Goal: Check status

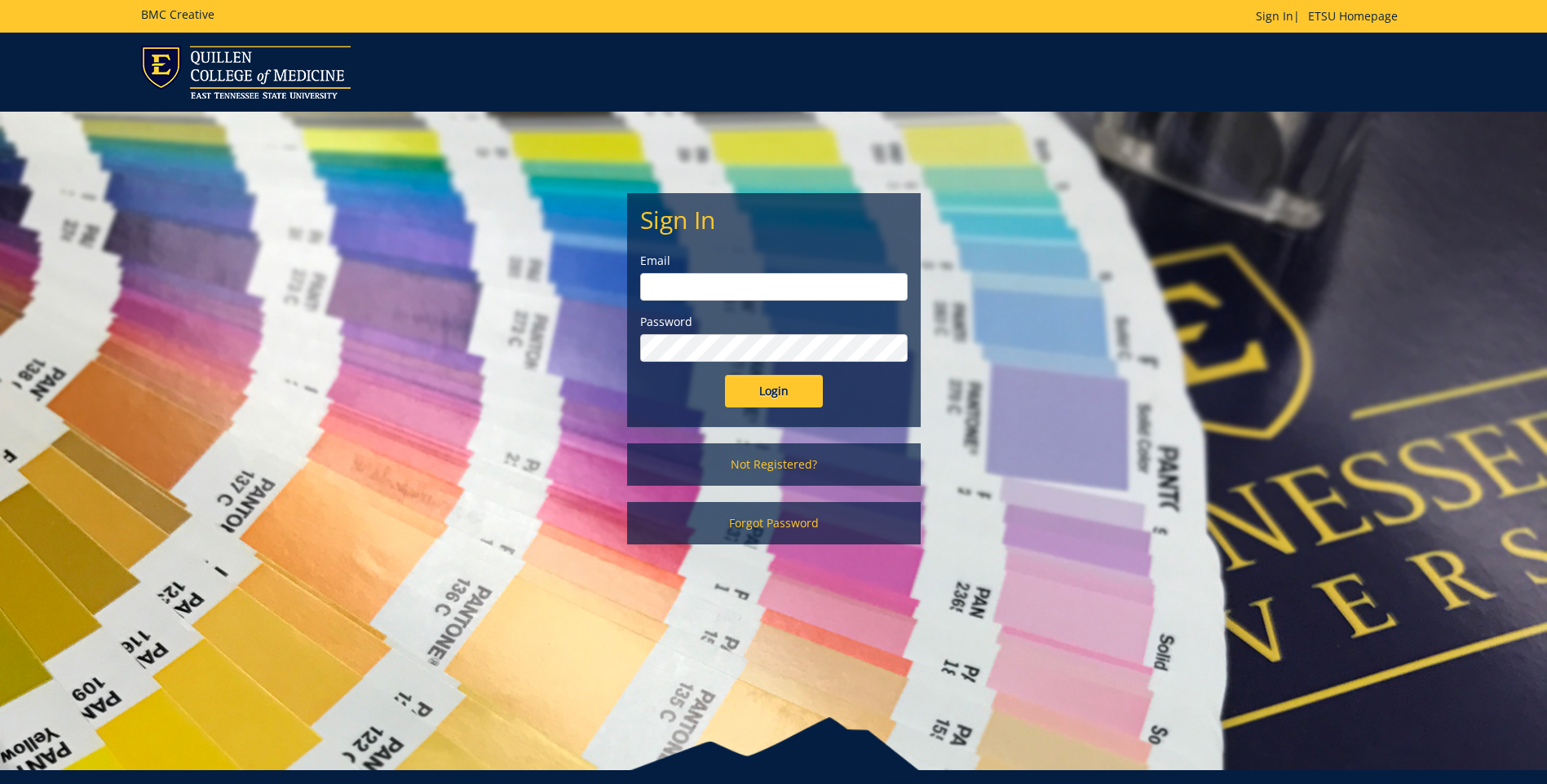
type input "[EMAIL_ADDRESS][DOMAIN_NAME]"
click at [771, 392] on input "Login" at bounding box center [774, 391] width 98 height 32
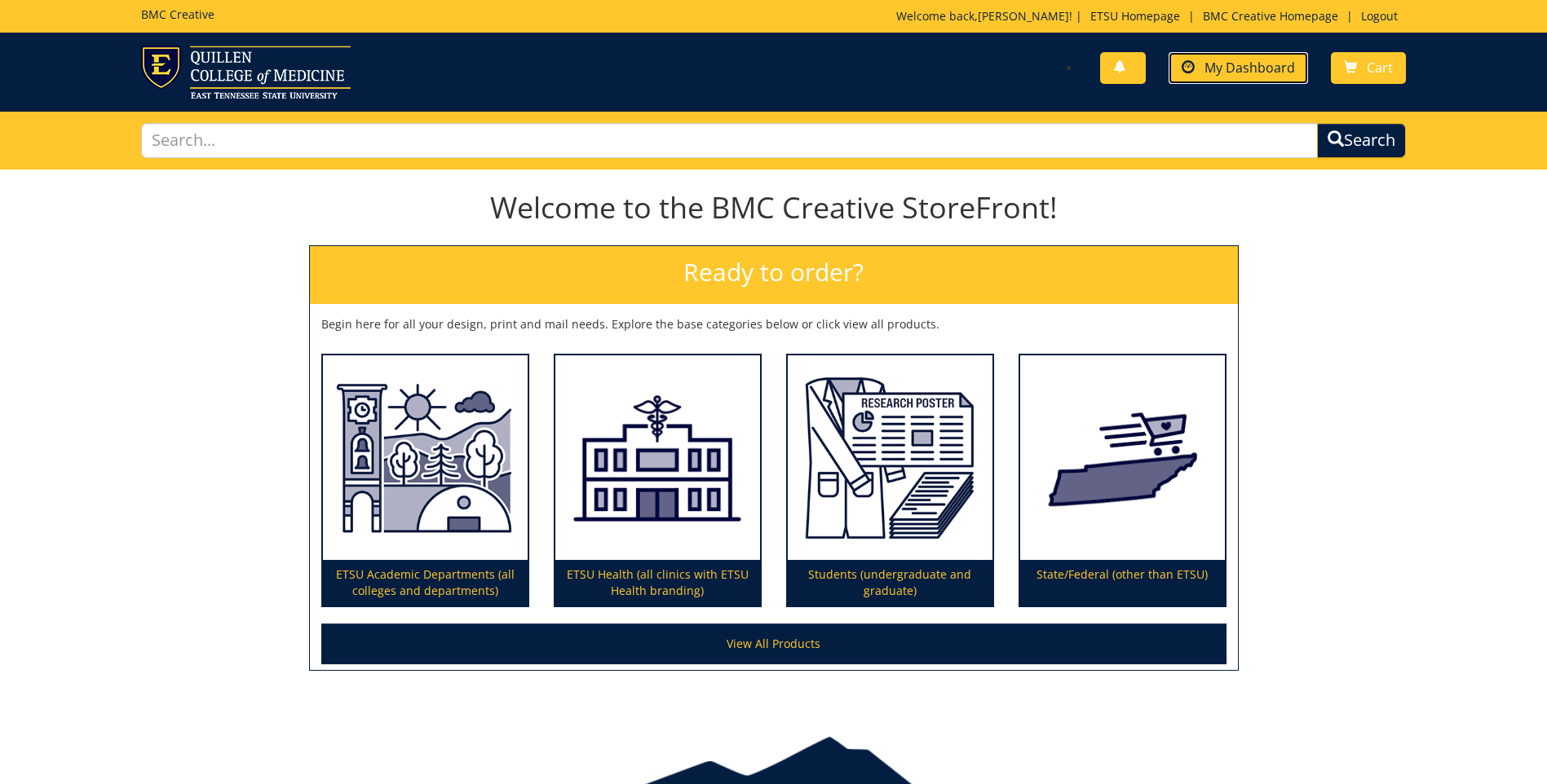
click at [1222, 72] on span "My Dashboard" at bounding box center [1250, 68] width 90 height 18
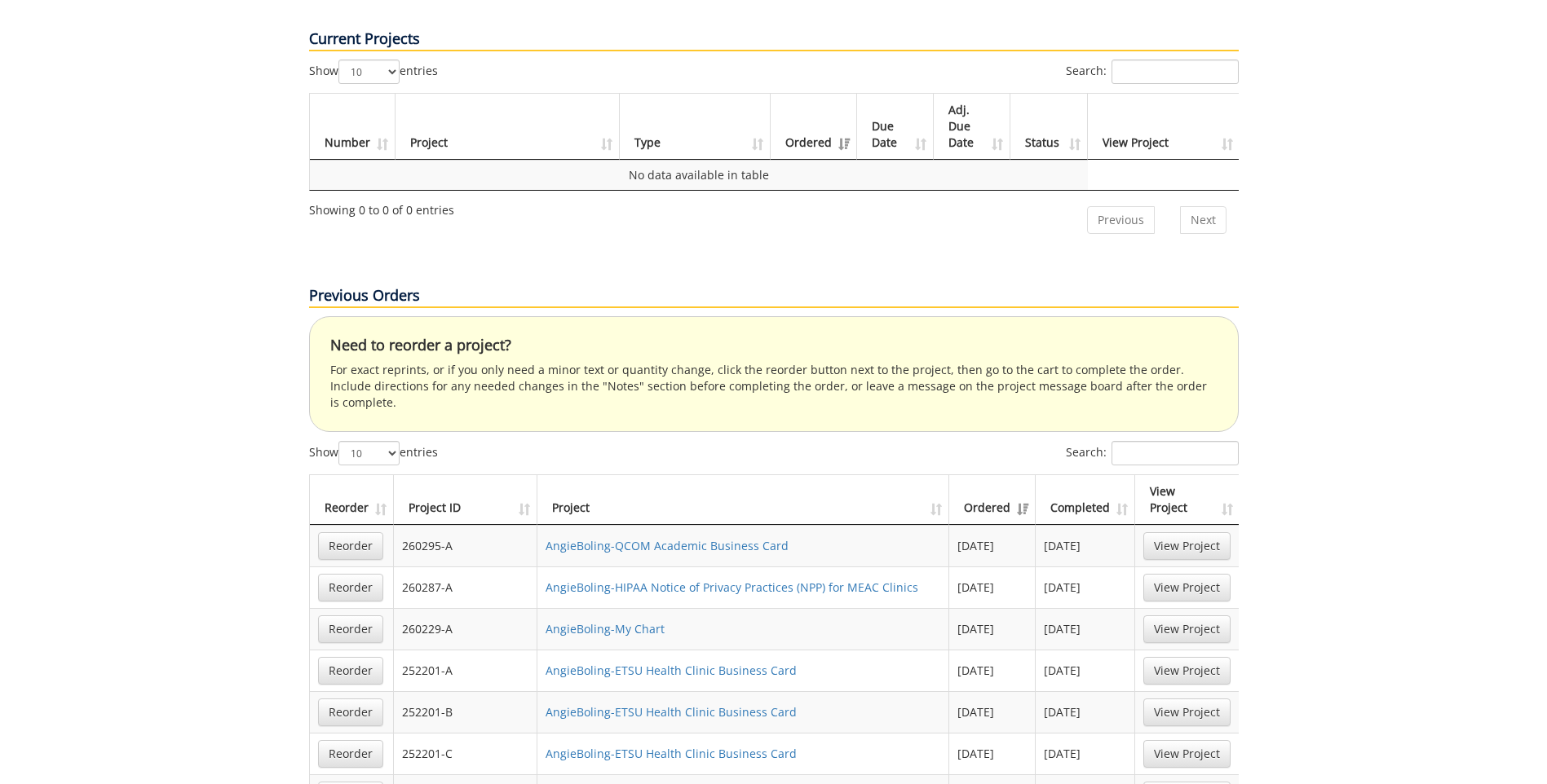
scroll to position [652, 0]
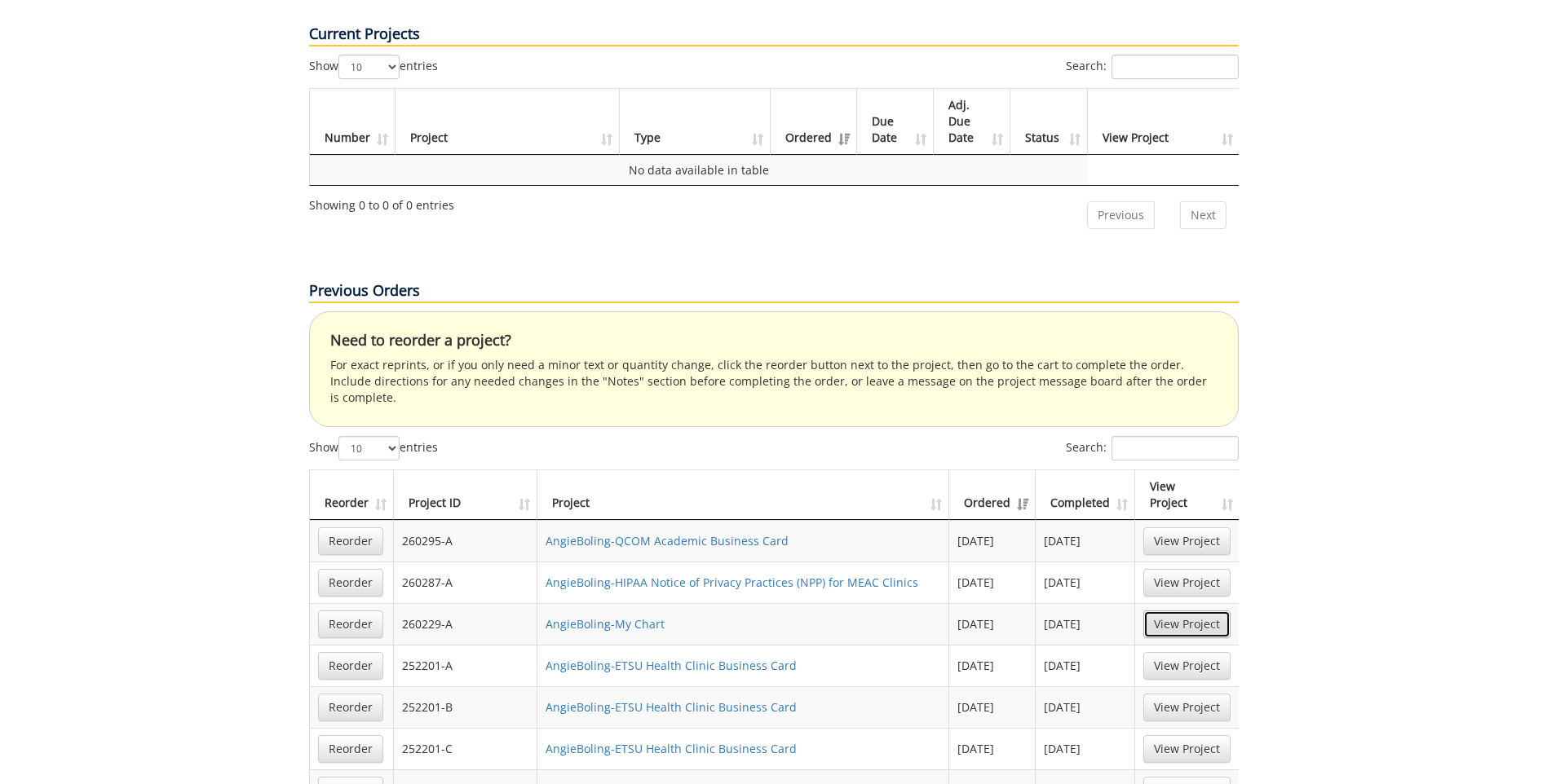
click at [1172, 611] on link "View Project" at bounding box center [1187, 624] width 87 height 27
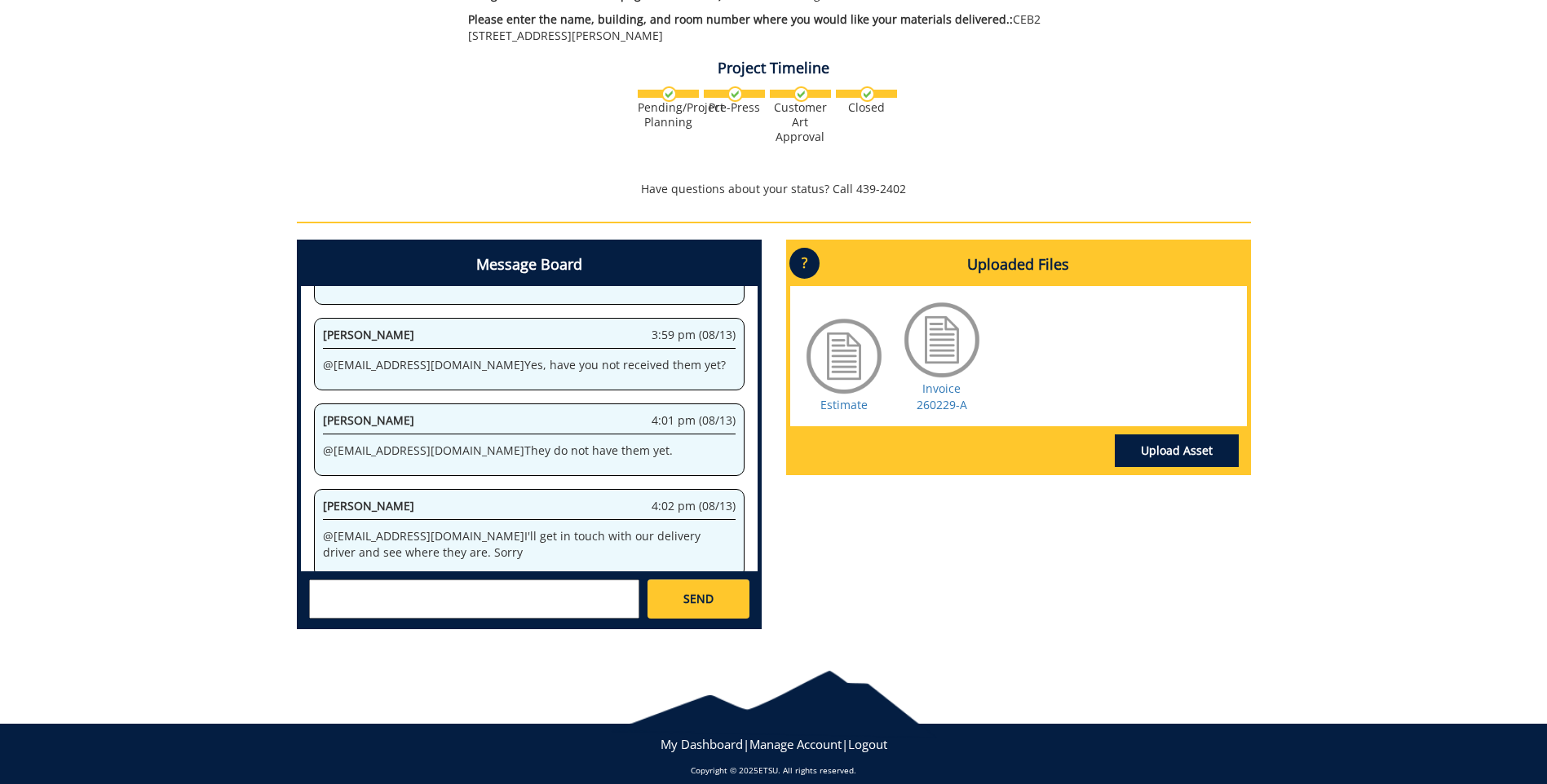
scroll to position [251, 0]
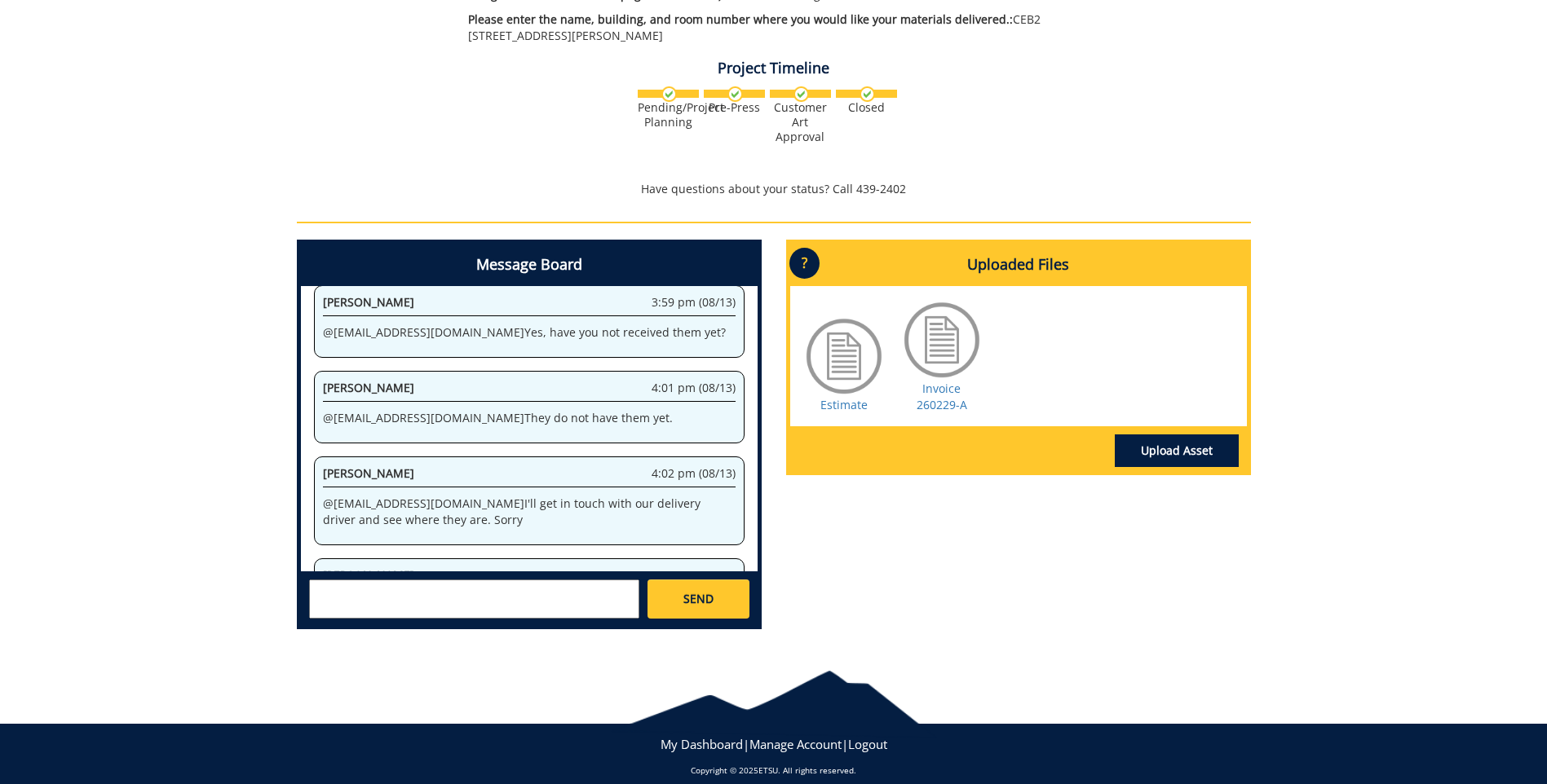
click at [334, 580] on textarea at bounding box center [474, 599] width 330 height 39
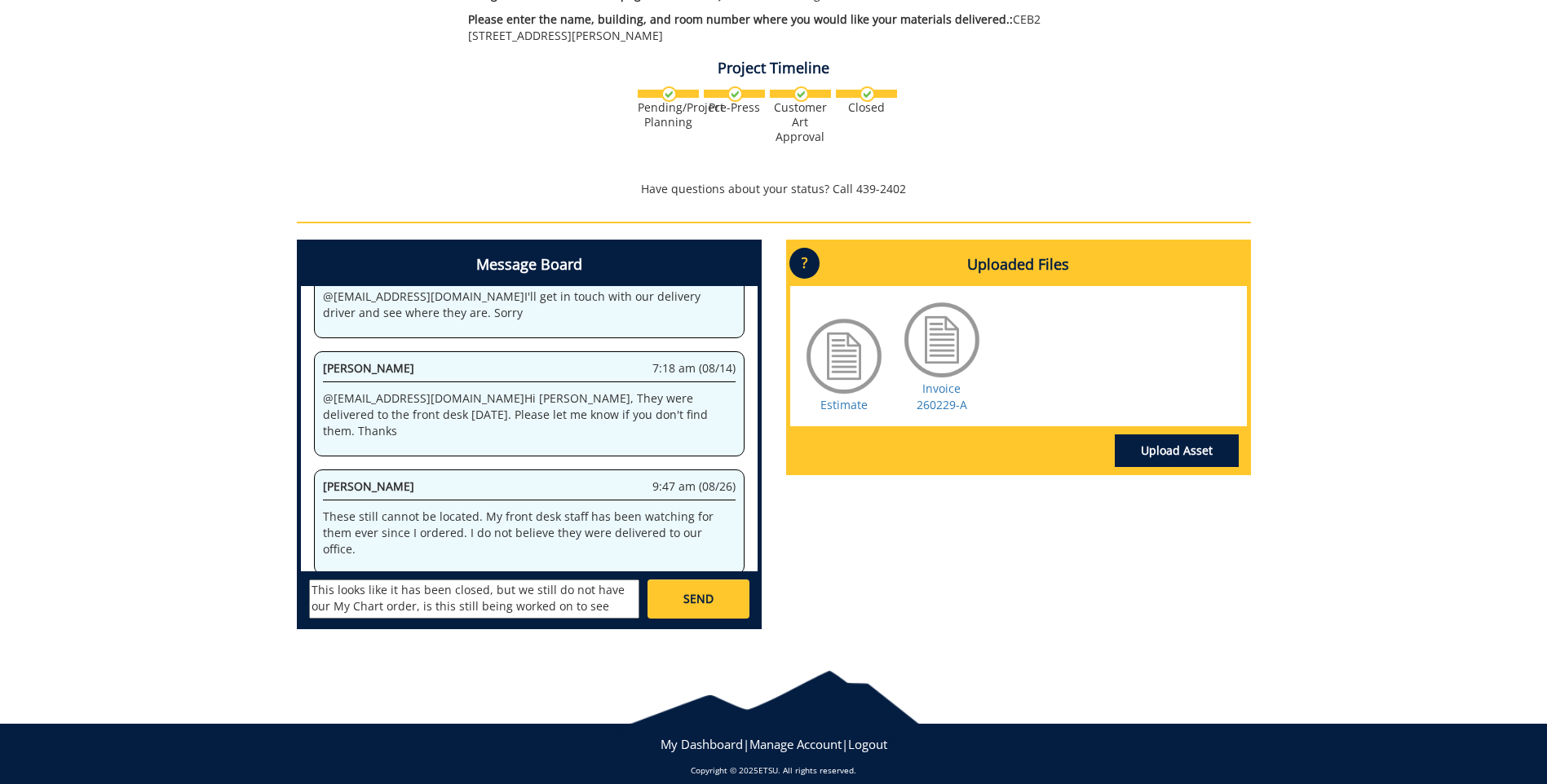
scroll to position [13, 0]
type textarea "This looks like it has been closed, but we still do not have our My Chart order…"
click at [688, 592] on span "SEND" at bounding box center [699, 600] width 30 height 17
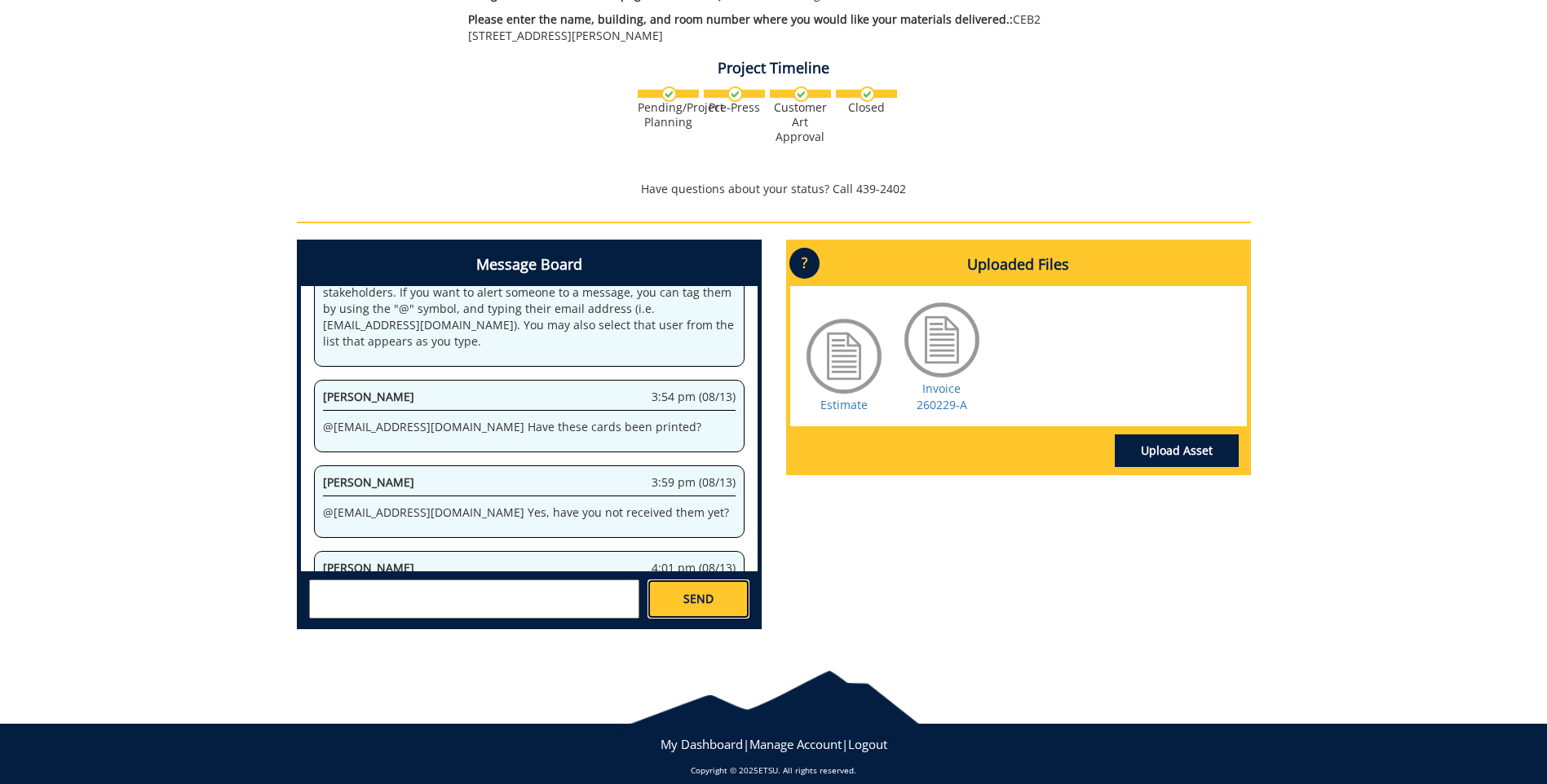
scroll to position [116999, 0]
